Goal: Task Accomplishment & Management: Manage account settings

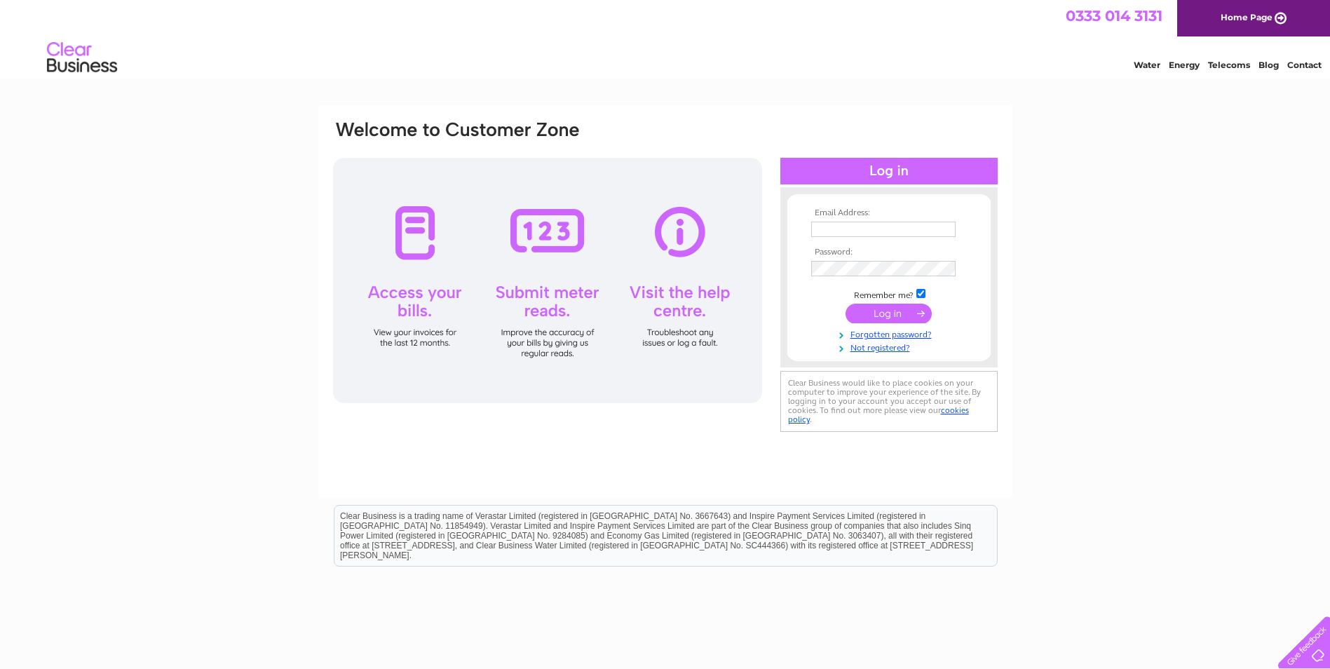
type input "jane.gibbons@ascotdoors.co.uk"
click at [875, 318] on input "submit" at bounding box center [888, 313] width 86 height 20
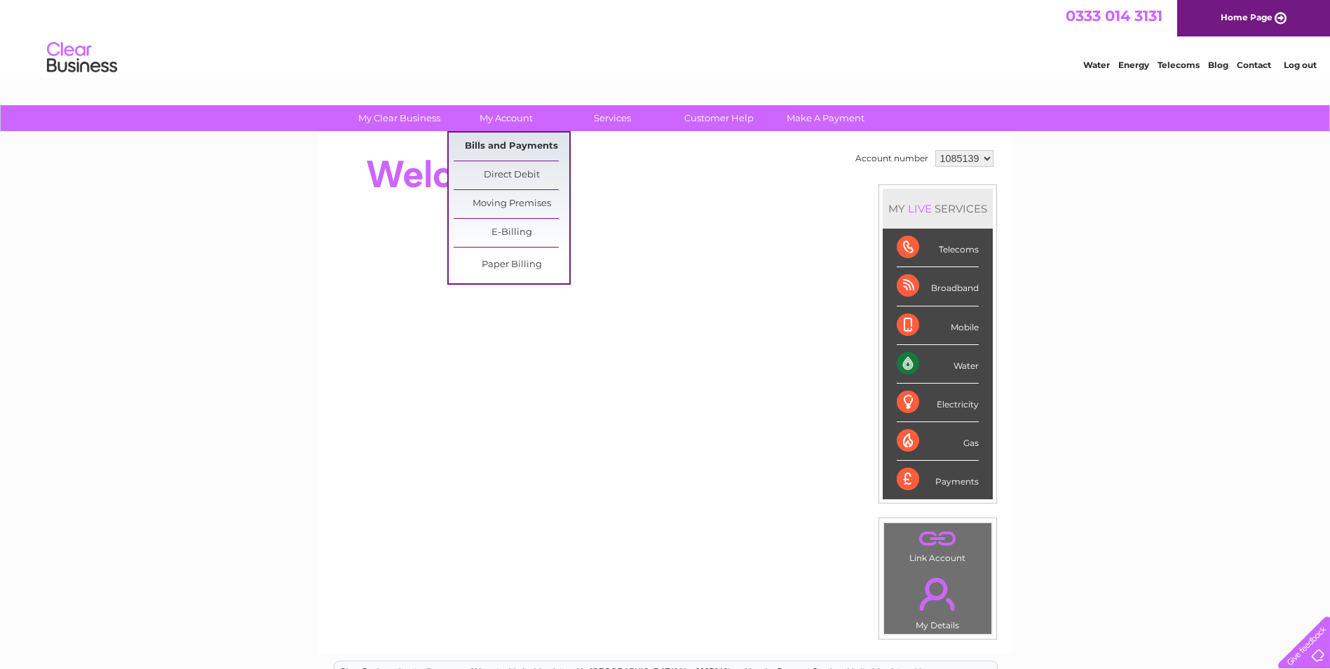
click at [514, 139] on link "Bills and Payments" at bounding box center [511, 146] width 116 height 28
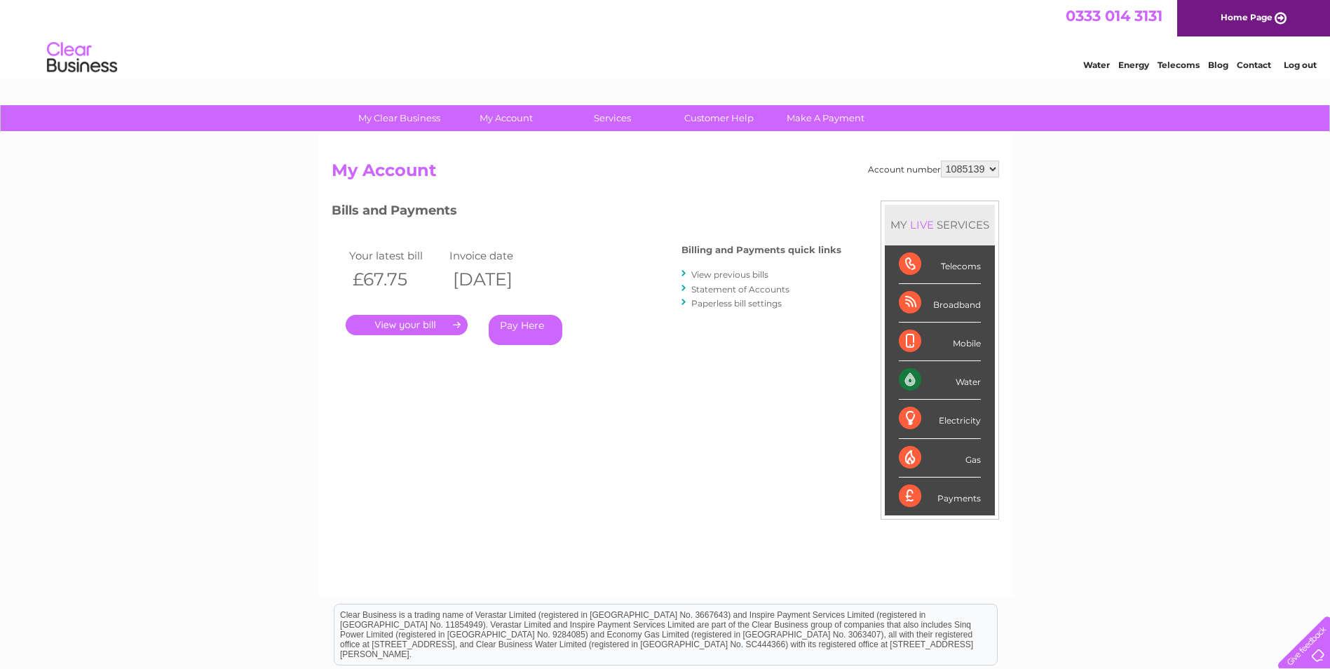
click at [403, 325] on link "." at bounding box center [407, 325] width 122 height 20
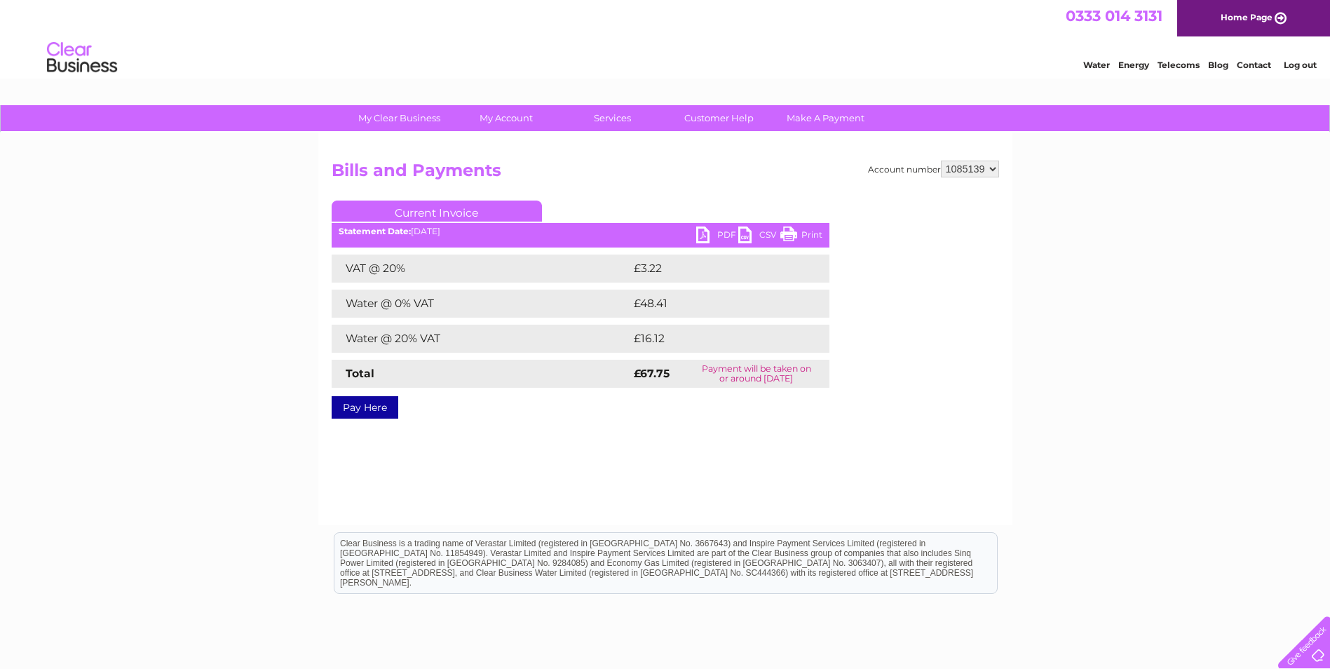
click at [705, 234] on link "PDF" at bounding box center [717, 236] width 42 height 20
